Goal: Transaction & Acquisition: Purchase product/service

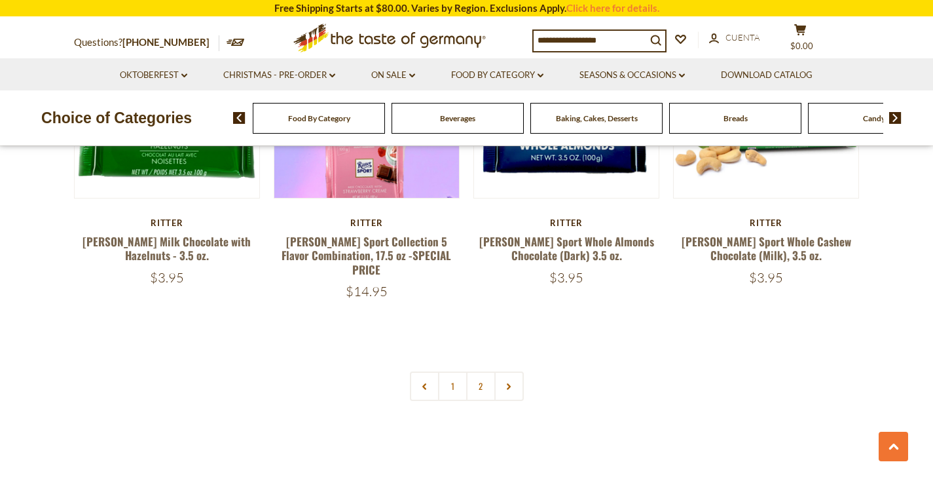
scroll to position [2798, 0]
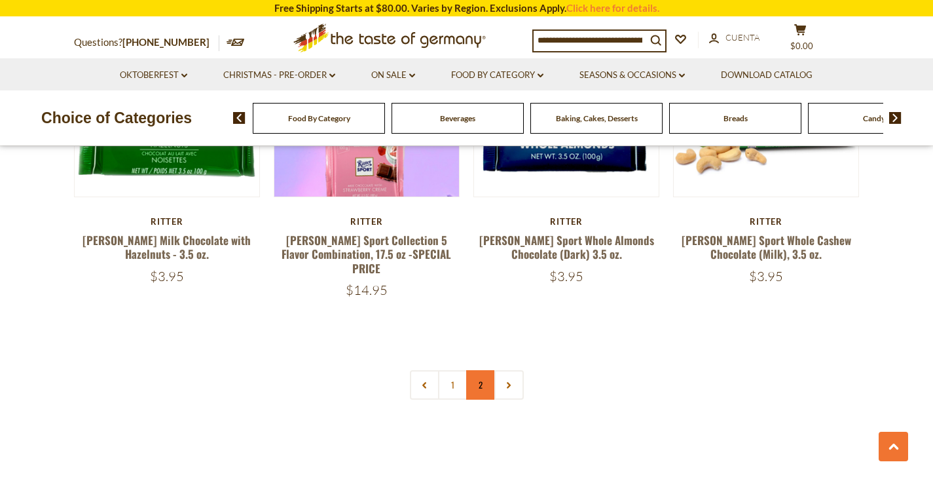
click at [481, 370] on link "2" at bounding box center [480, 384] width 29 height 29
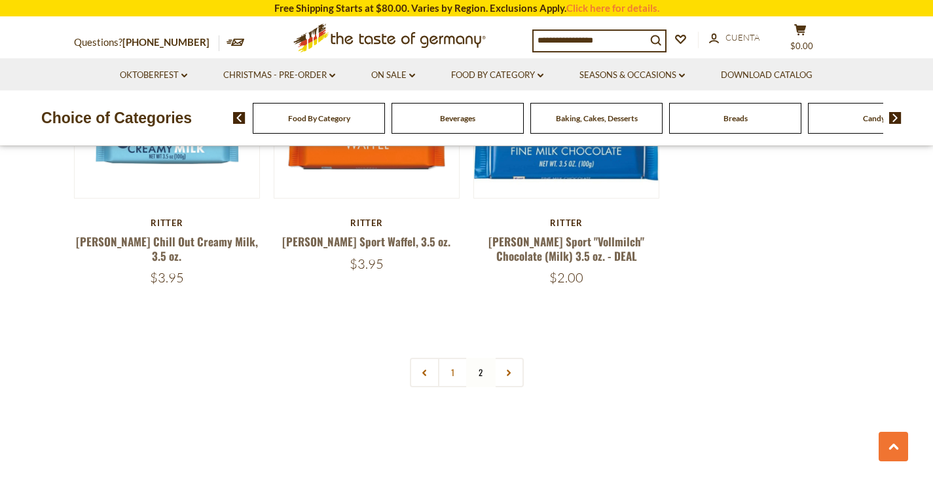
scroll to position [1226, 0]
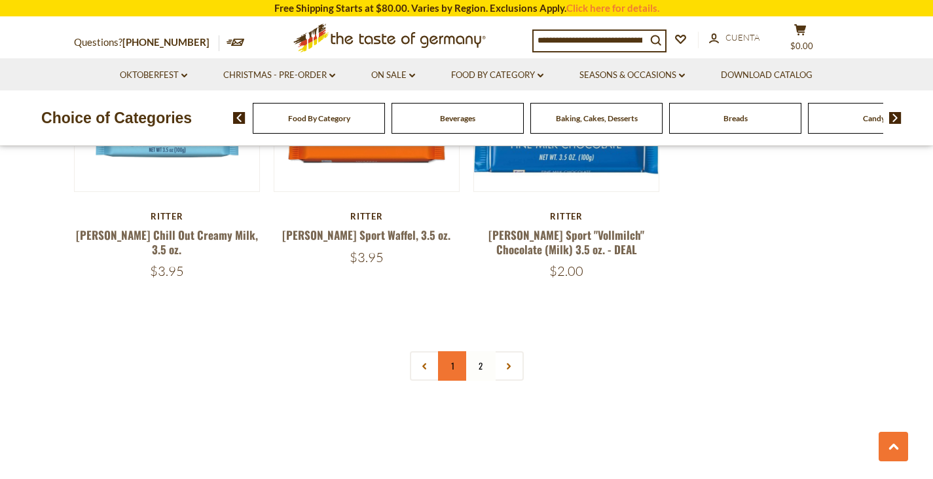
click at [457, 352] on link "1" at bounding box center [452, 365] width 29 height 29
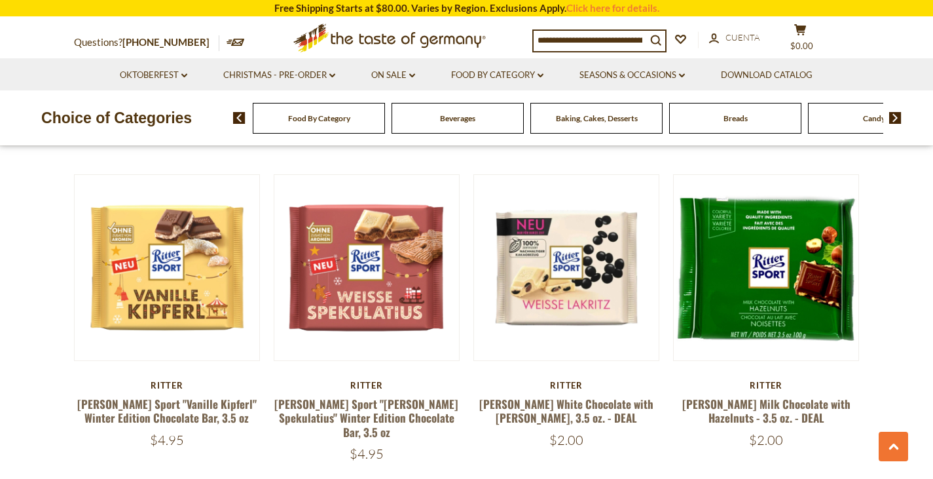
scroll to position [1036, 0]
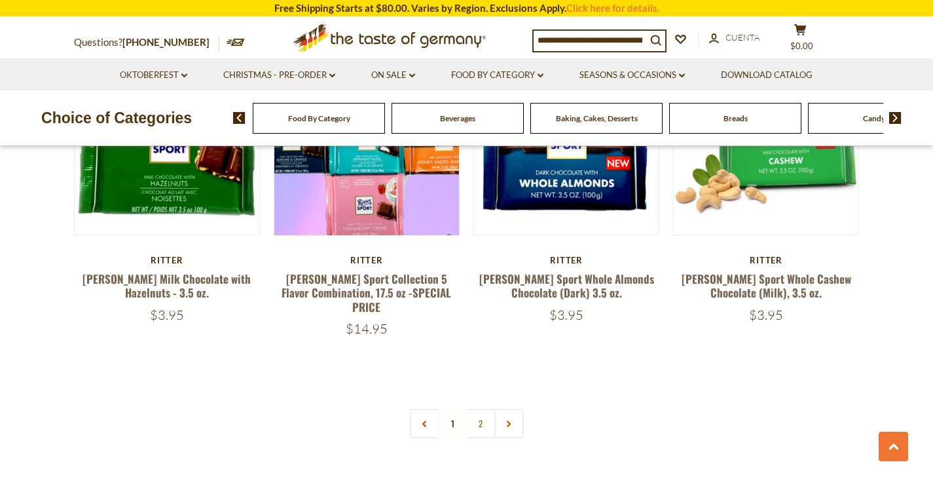
scroll to position [2760, 0]
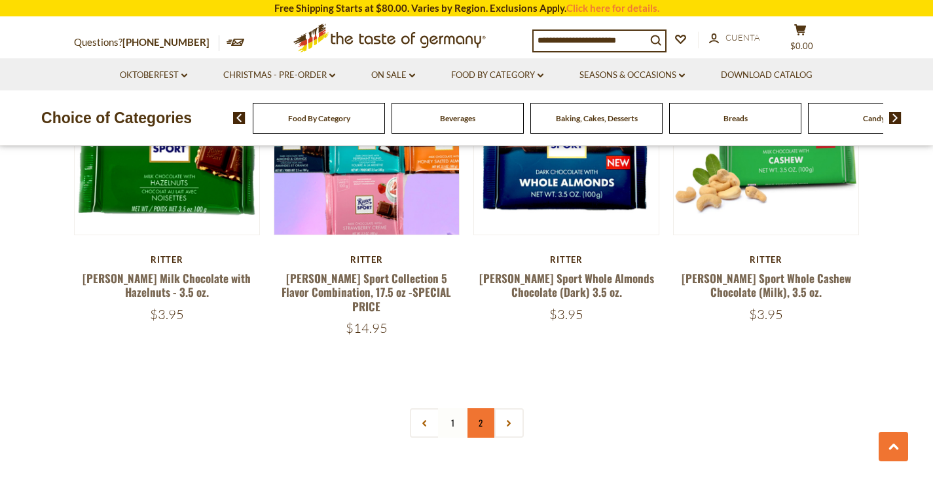
click at [484, 408] on link "2" at bounding box center [480, 422] width 29 height 29
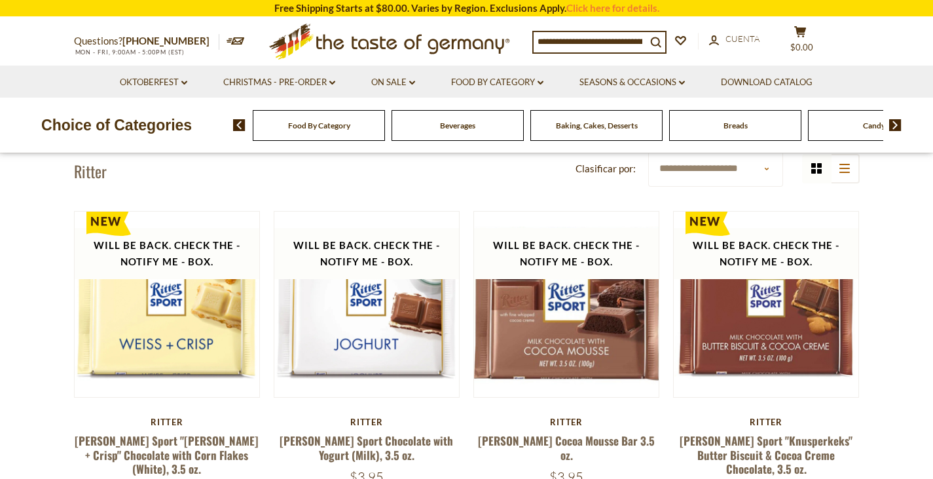
scroll to position [0, 0]
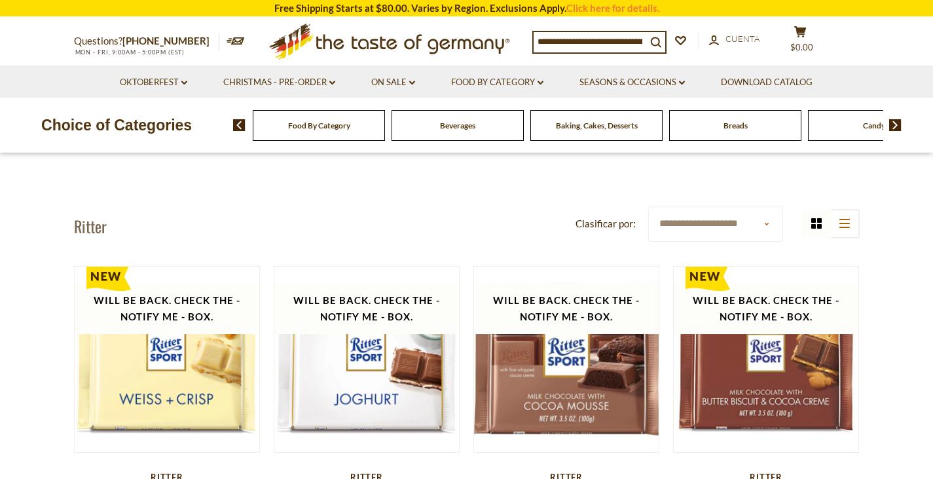
click at [666, 227] on select "**********" at bounding box center [715, 224] width 135 height 36
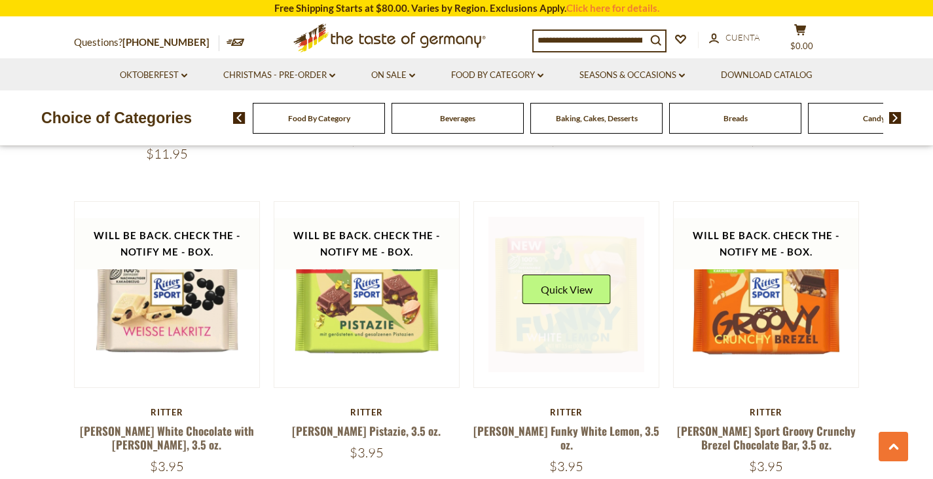
scroll to position [718, 0]
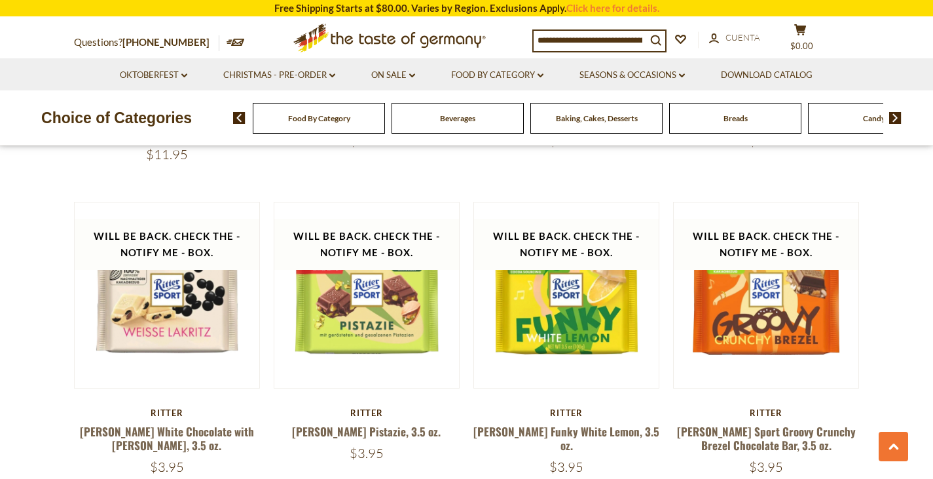
click at [871, 162] on section "**********" at bounding box center [466, 217] width 933 height 1563
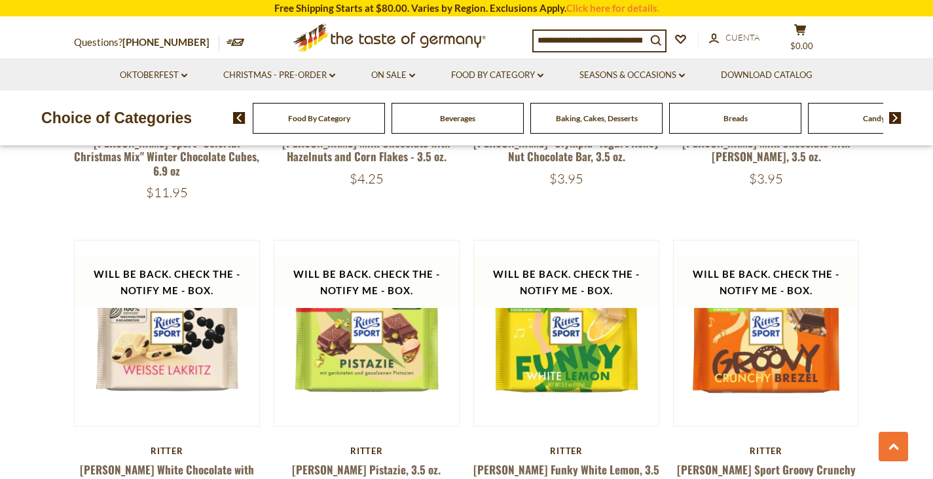
scroll to position [629, 0]
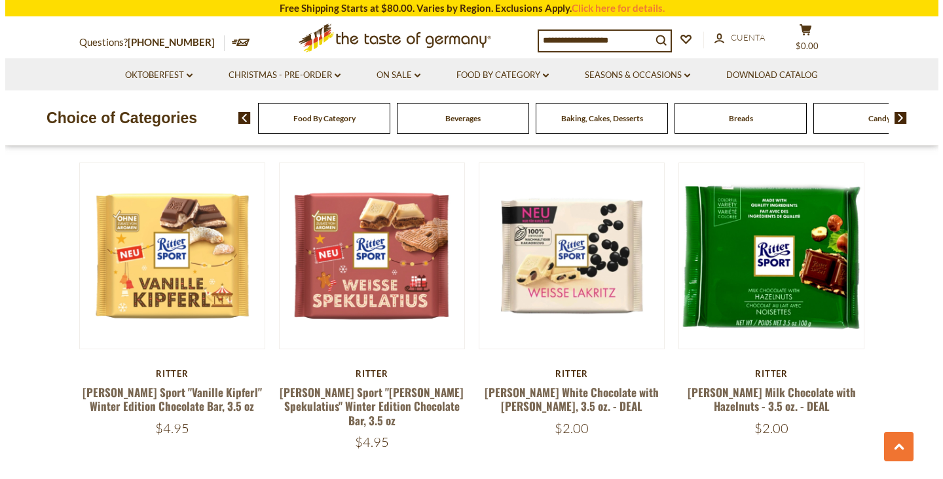
scroll to position [1056, 0]
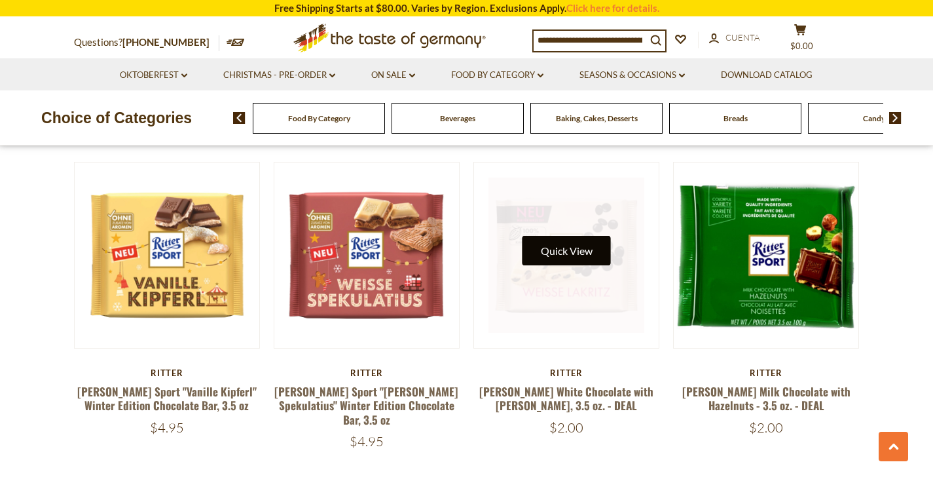
click at [562, 236] on button "Quick View" at bounding box center [566, 250] width 88 height 29
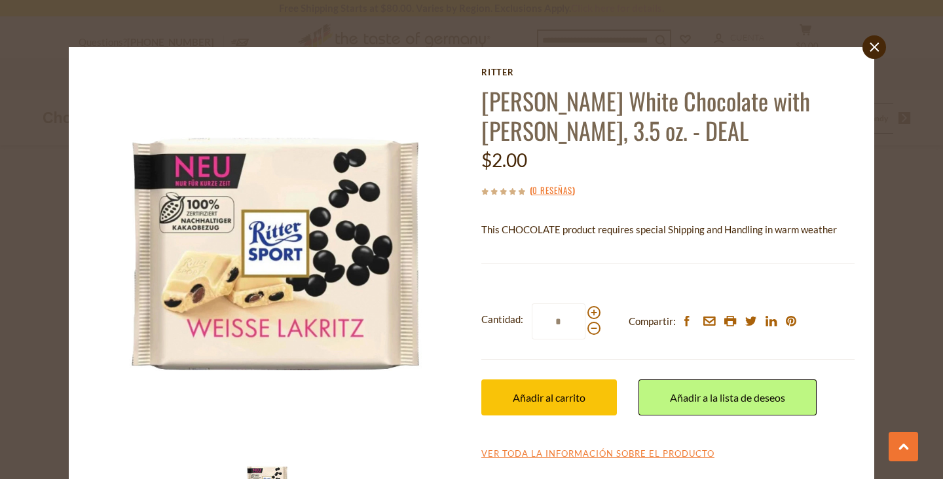
scroll to position [60, 0]
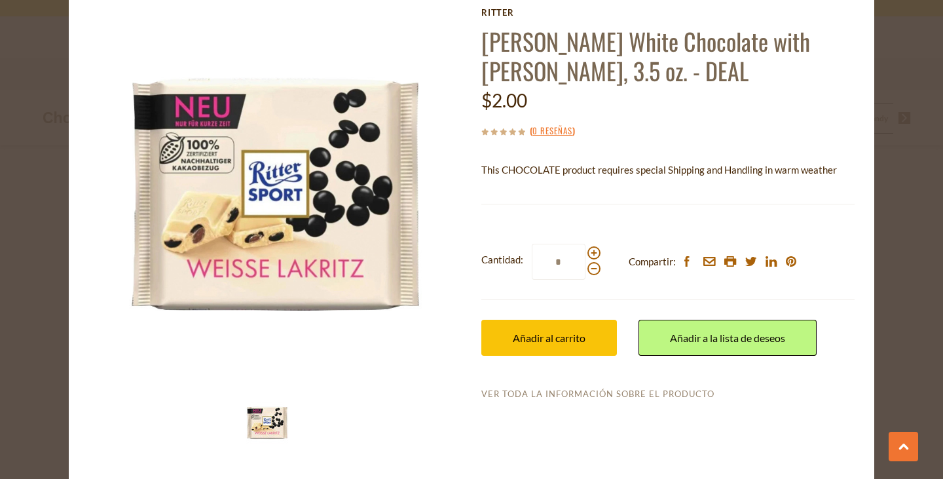
click at [545, 390] on link "Ver toda la información sobre el producto" at bounding box center [597, 394] width 233 height 12
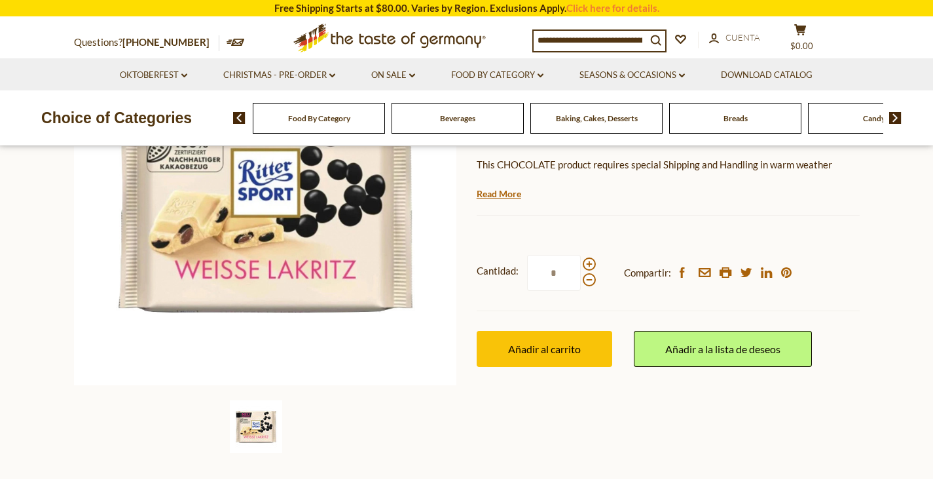
scroll to position [239, 0]
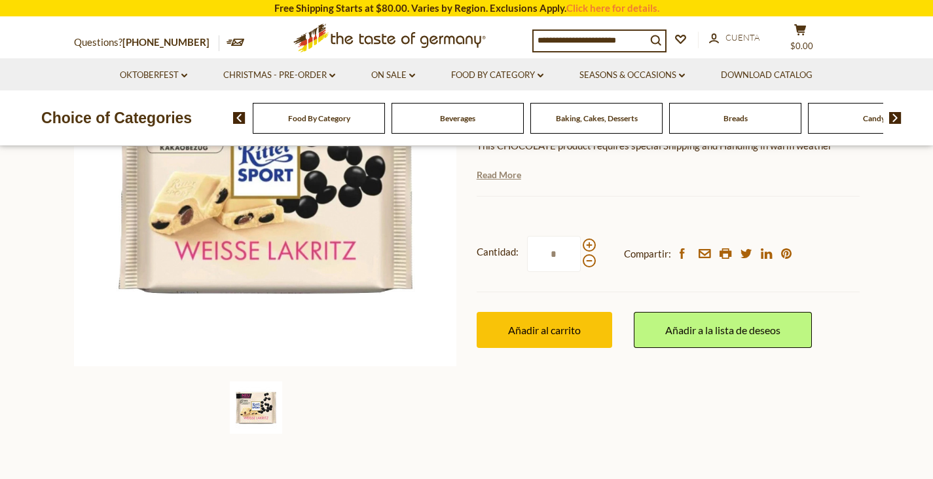
click at [488, 177] on link "Read More" at bounding box center [499, 174] width 45 height 13
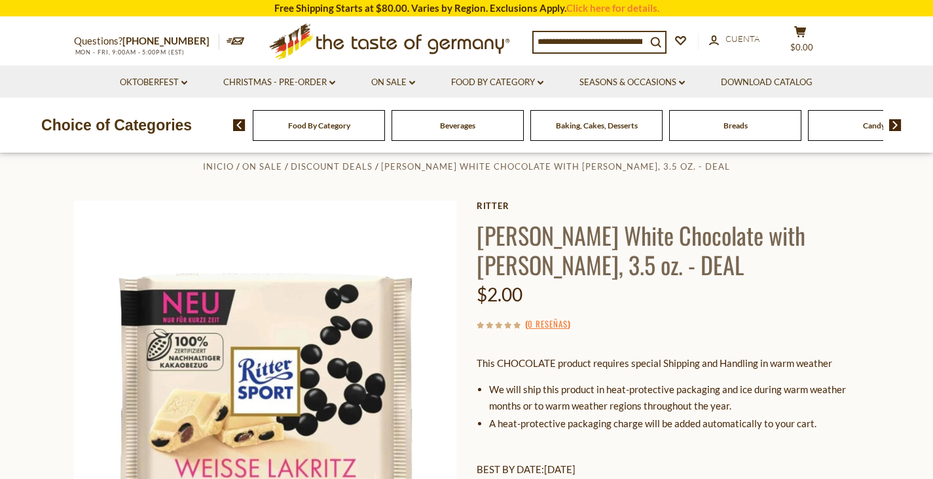
scroll to position [21, 0]
